Goal: Information Seeking & Learning: Learn about a topic

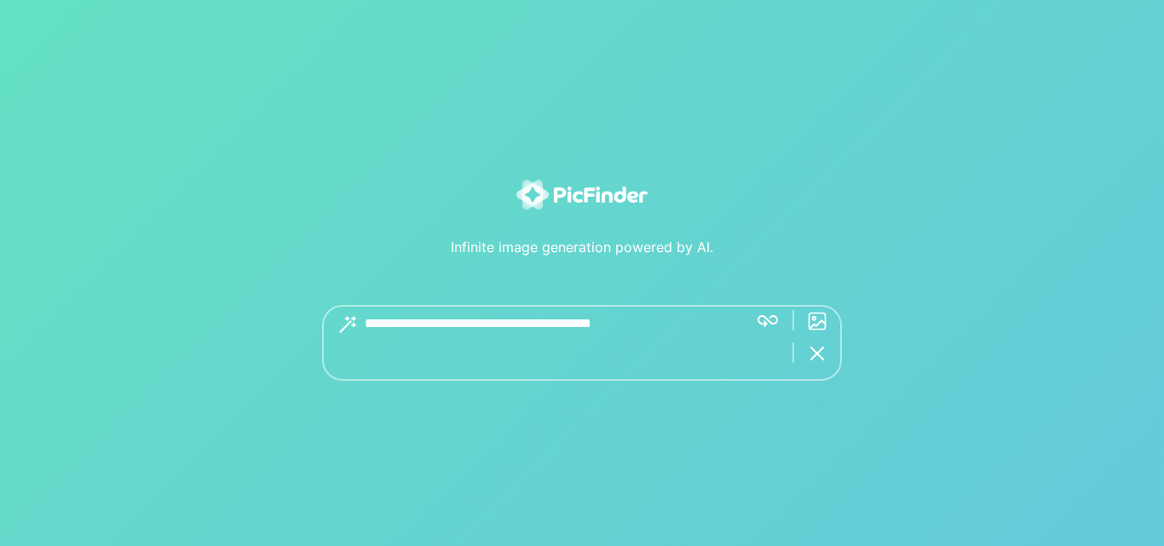
click at [429, 332] on textarea at bounding box center [550, 343] width 370 height 76
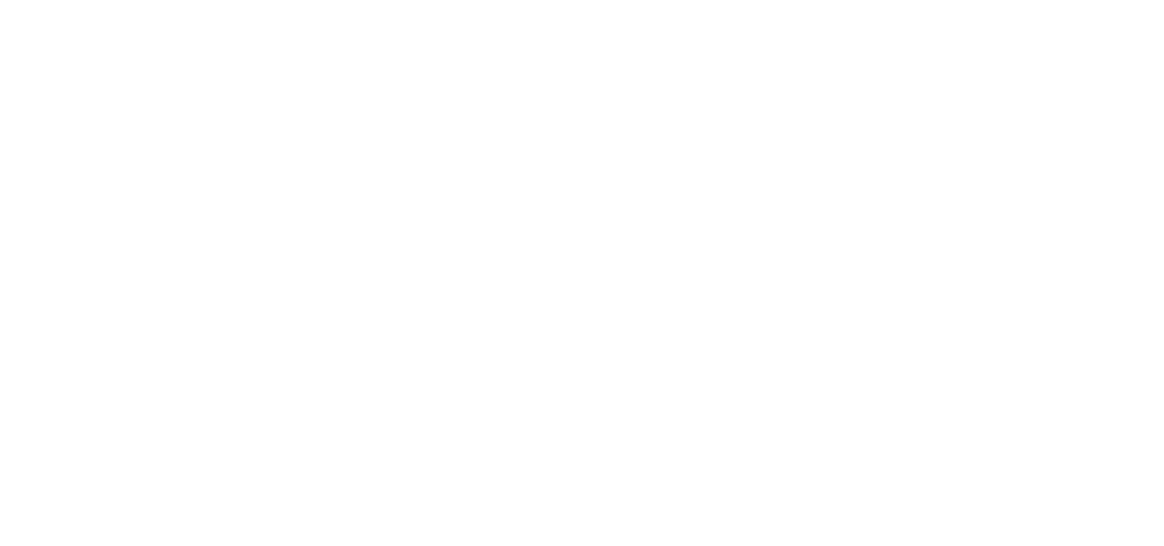
click at [823, 322] on body "×" at bounding box center [582, 273] width 1164 height 546
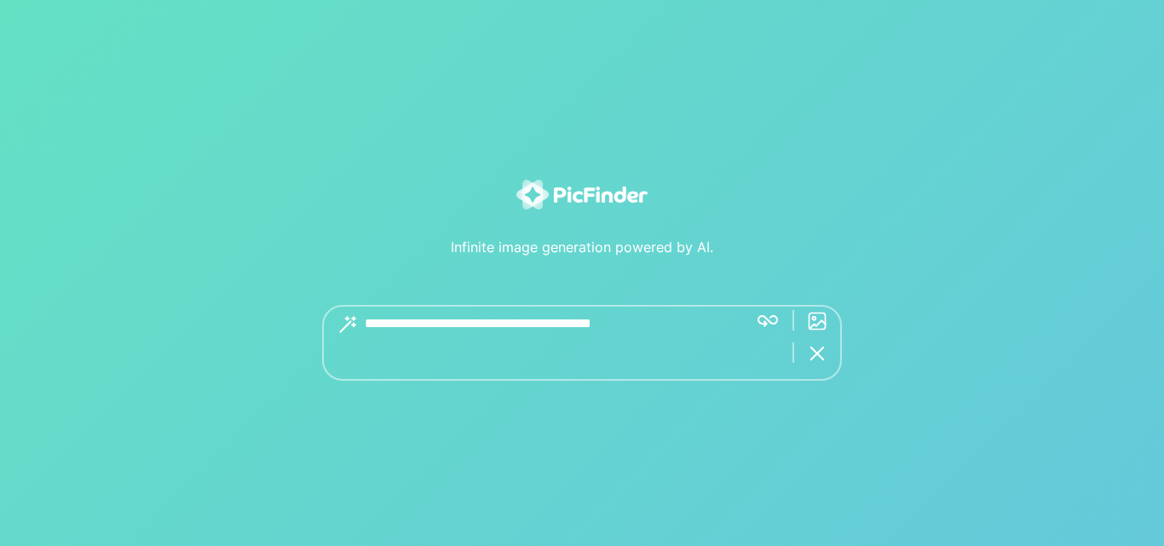
click at [764, 314] on div at bounding box center [582, 343] width 520 height 76
click at [812, 322] on img at bounding box center [817, 325] width 20 height 20
click at [586, 330] on textarea at bounding box center [574, 325] width 419 height 41
